Goal: Task Accomplishment & Management: Use online tool/utility

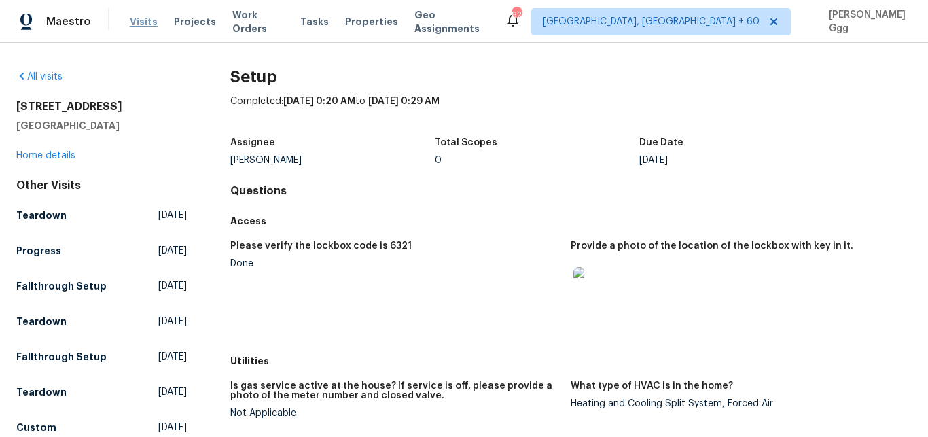
click at [132, 24] on span "Visits" at bounding box center [144, 22] width 28 height 14
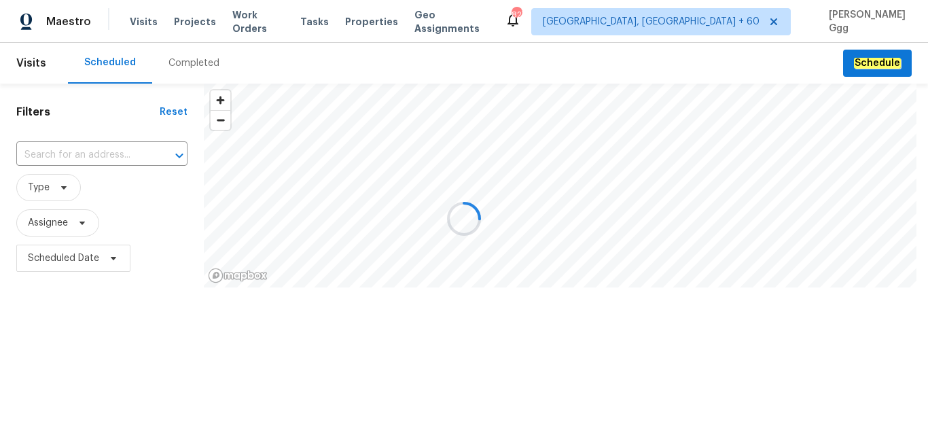
click at [197, 63] on div at bounding box center [464, 218] width 928 height 437
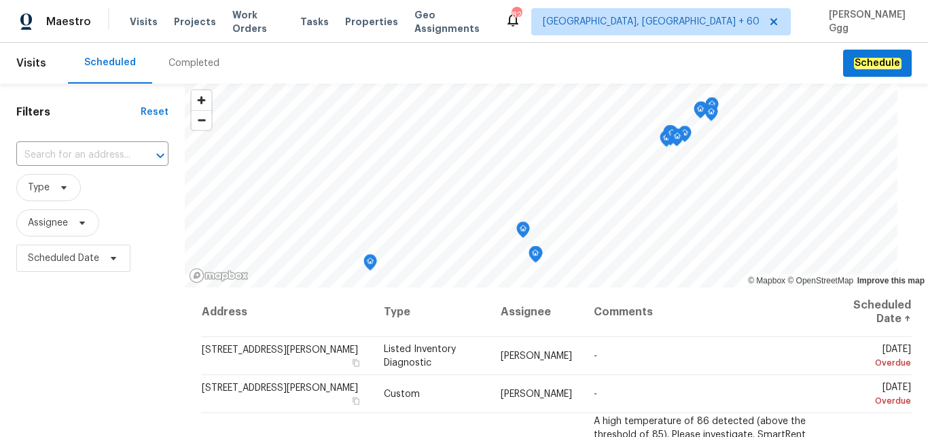
click at [184, 60] on div "Completed" at bounding box center [194, 63] width 51 height 14
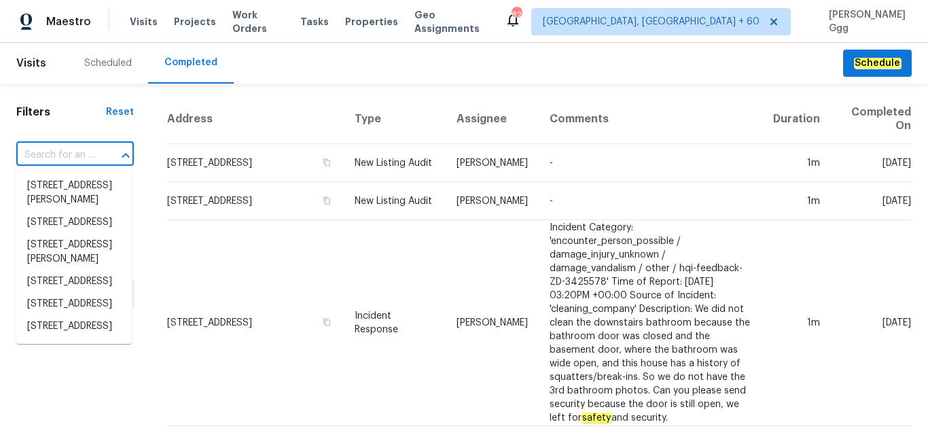
click at [67, 158] on input "text" at bounding box center [55, 155] width 79 height 21
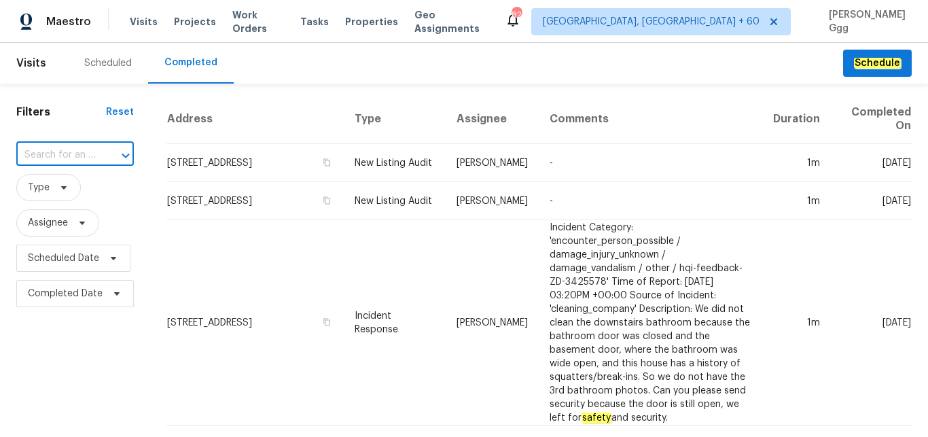
paste input "[STREET_ADDRESS]"
type input "[STREET_ADDRESS]"
click at [52, 188] on li "[STREET_ADDRESS]" at bounding box center [74, 186] width 116 height 22
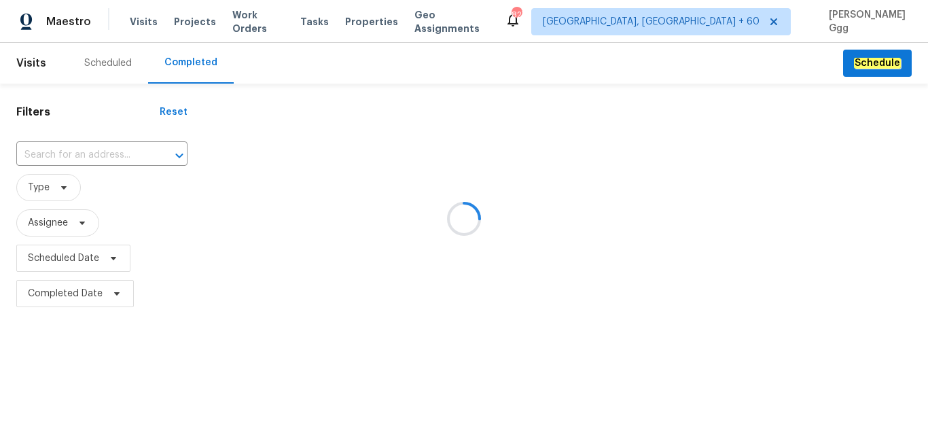
type input "[STREET_ADDRESS]"
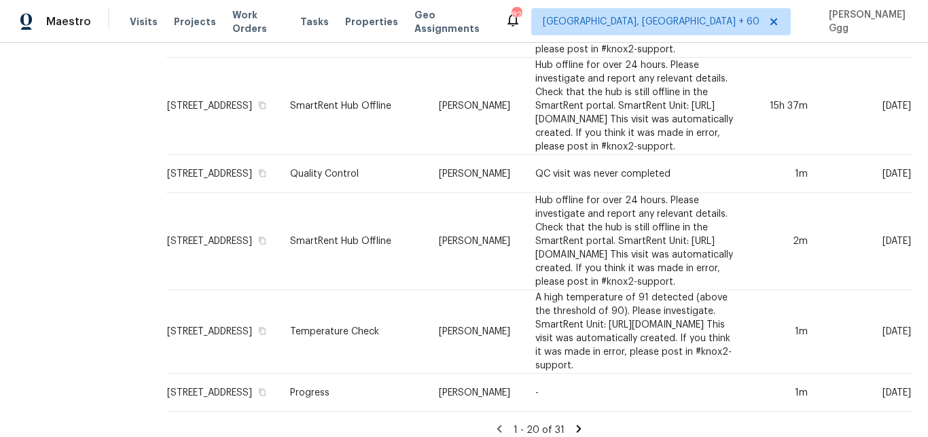
scroll to position [1623, 0]
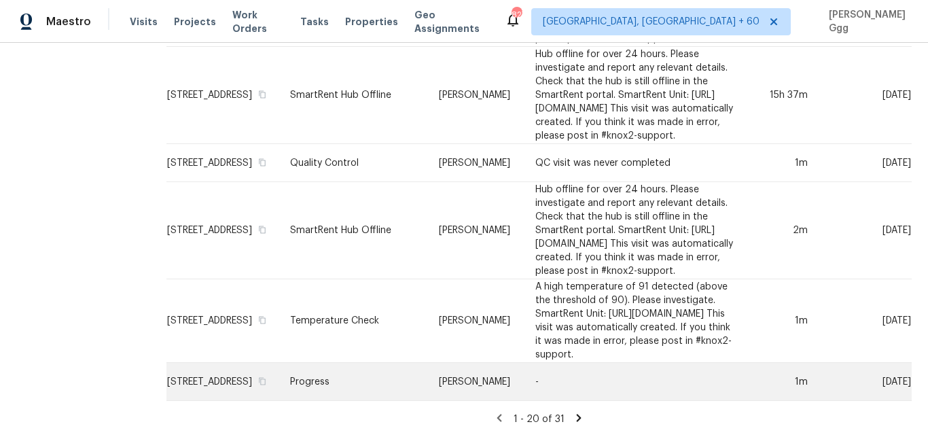
click at [336, 373] on td "Progress" at bounding box center [353, 382] width 149 height 38
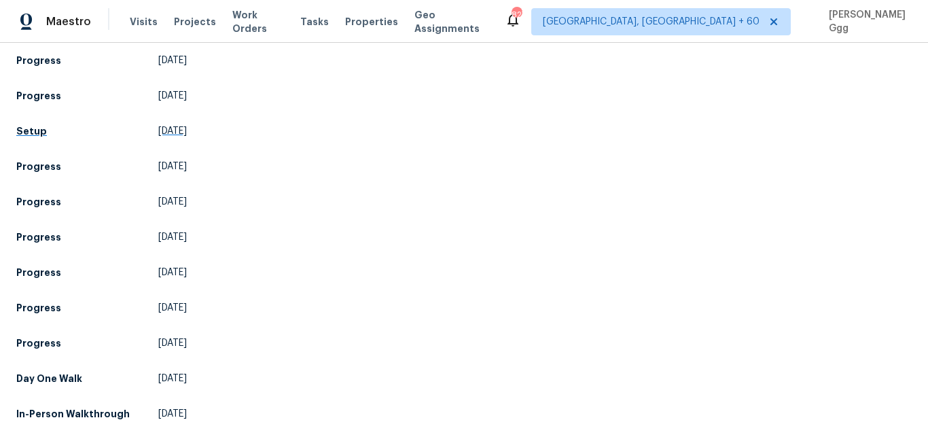
scroll to position [846, 0]
click at [33, 138] on h5 "Setup" at bounding box center [31, 131] width 31 height 14
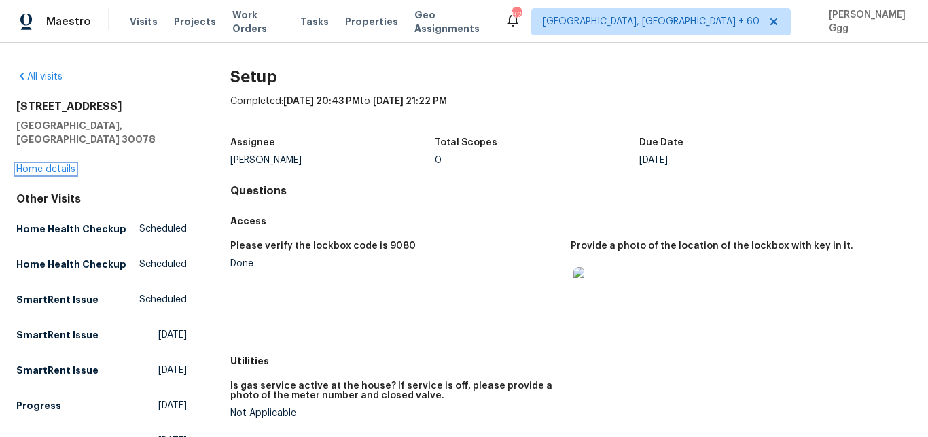
click at [34, 164] on link "Home details" at bounding box center [45, 169] width 59 height 10
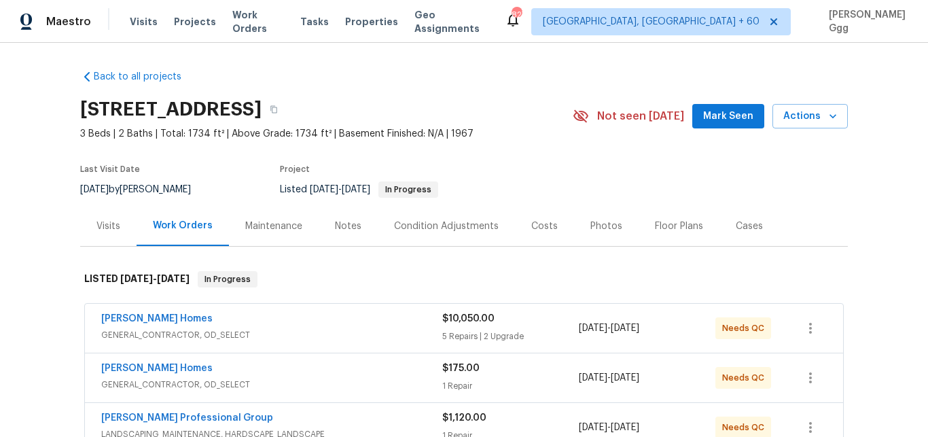
click at [600, 224] on div "Photos" at bounding box center [606, 226] width 32 height 14
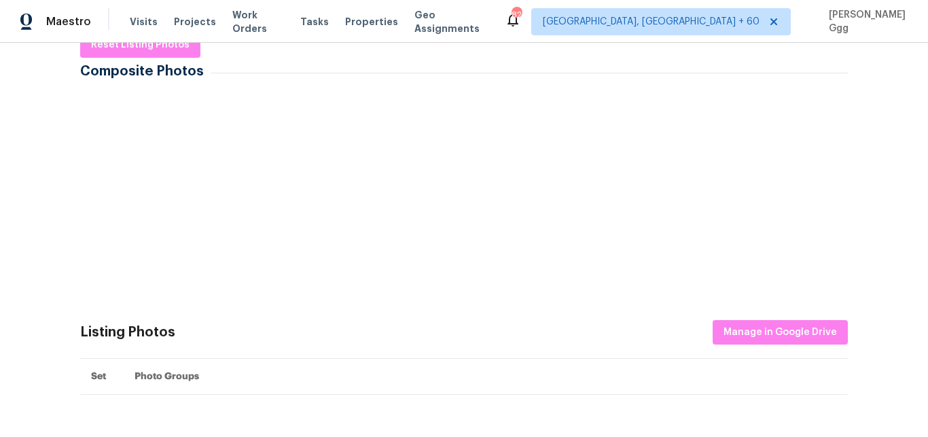
scroll to position [228, 0]
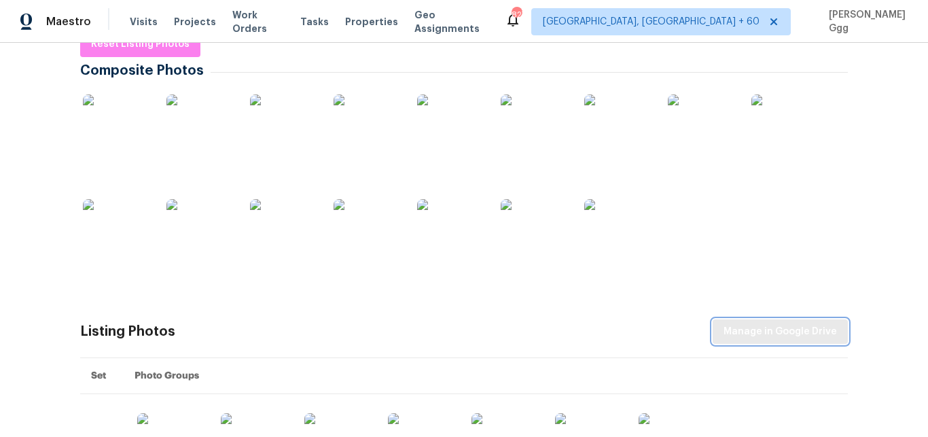
click at [749, 328] on span "Manage in Google Drive" at bounding box center [780, 331] width 113 height 17
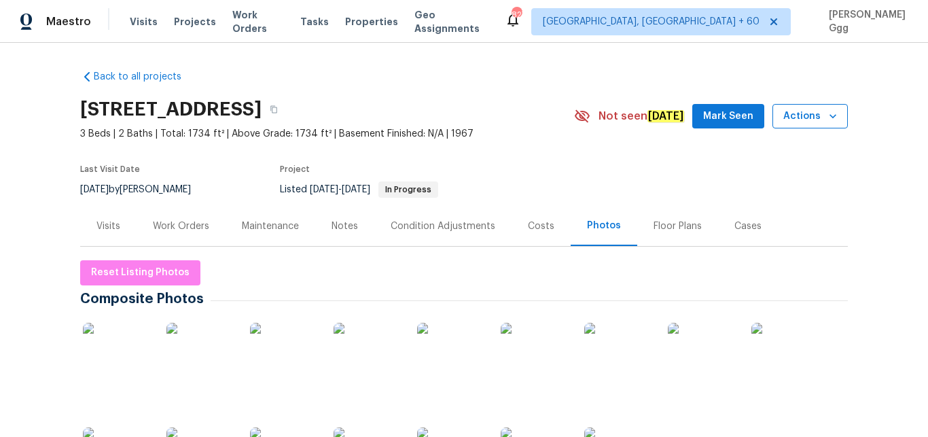
click at [830, 116] on icon "button" at bounding box center [833, 116] width 7 height 4
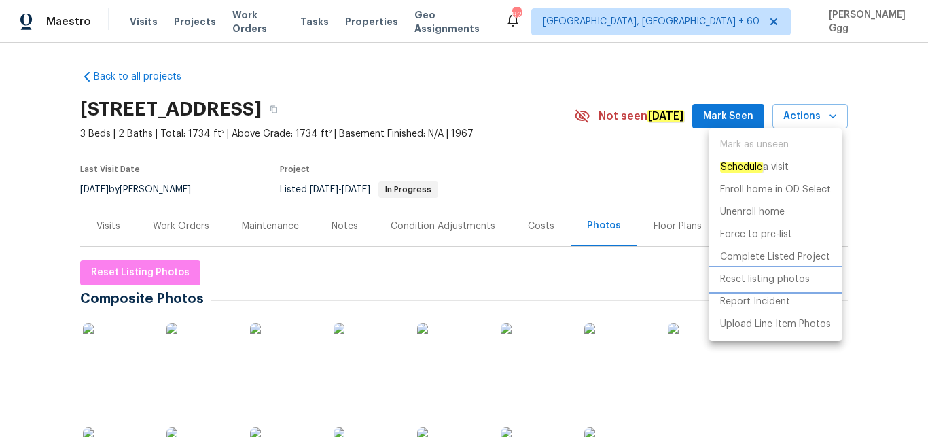
click at [760, 277] on p "Reset listing photos" at bounding box center [765, 279] width 90 height 14
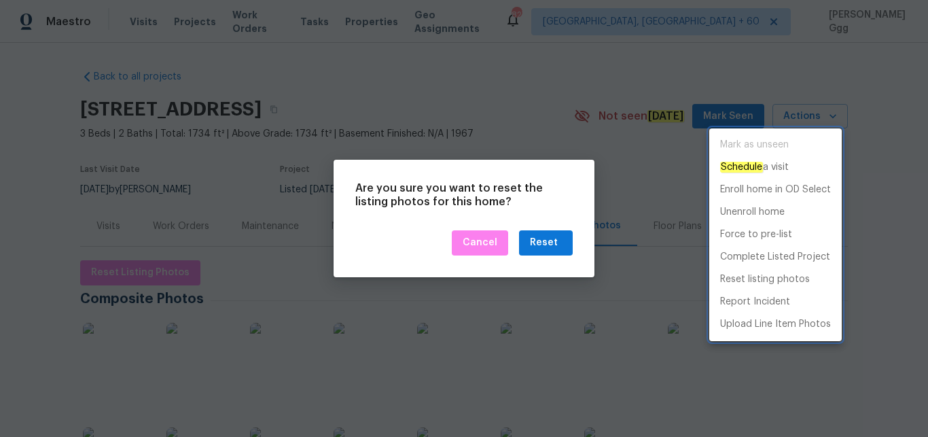
click at [551, 234] on div at bounding box center [464, 218] width 928 height 437
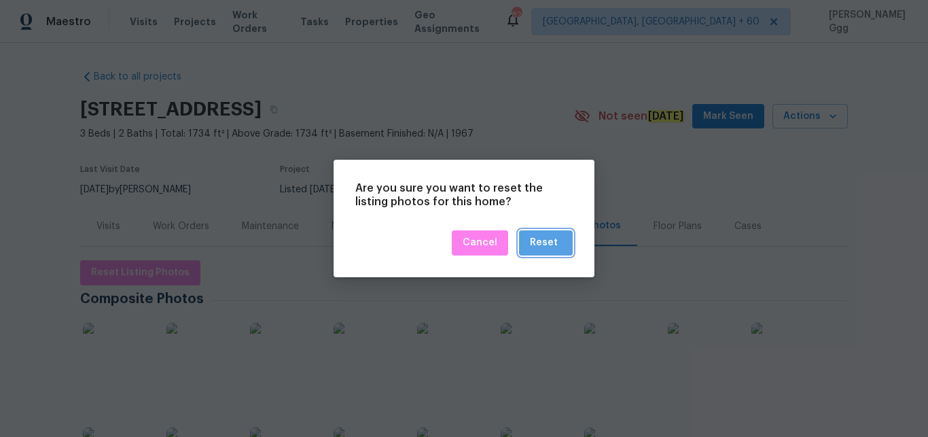
click at [554, 241] on div "Reset" at bounding box center [544, 242] width 28 height 17
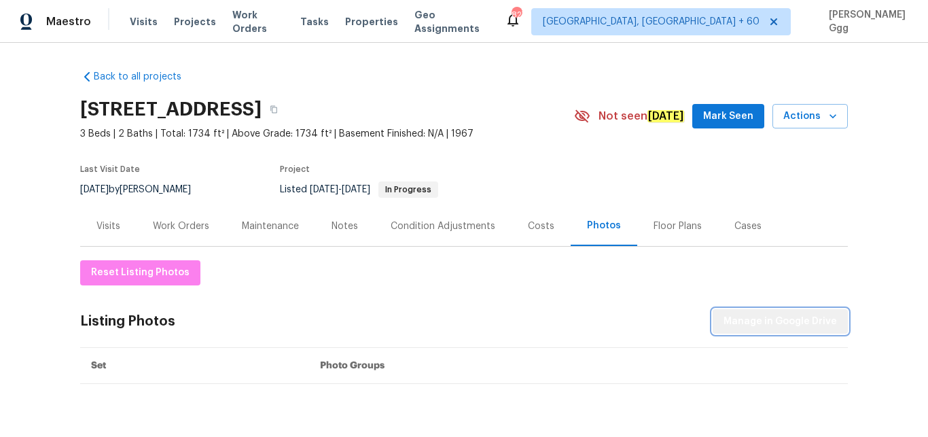
click at [790, 323] on span "Manage in Google Drive" at bounding box center [780, 321] width 113 height 17
